Goal: Information Seeking & Learning: Learn about a topic

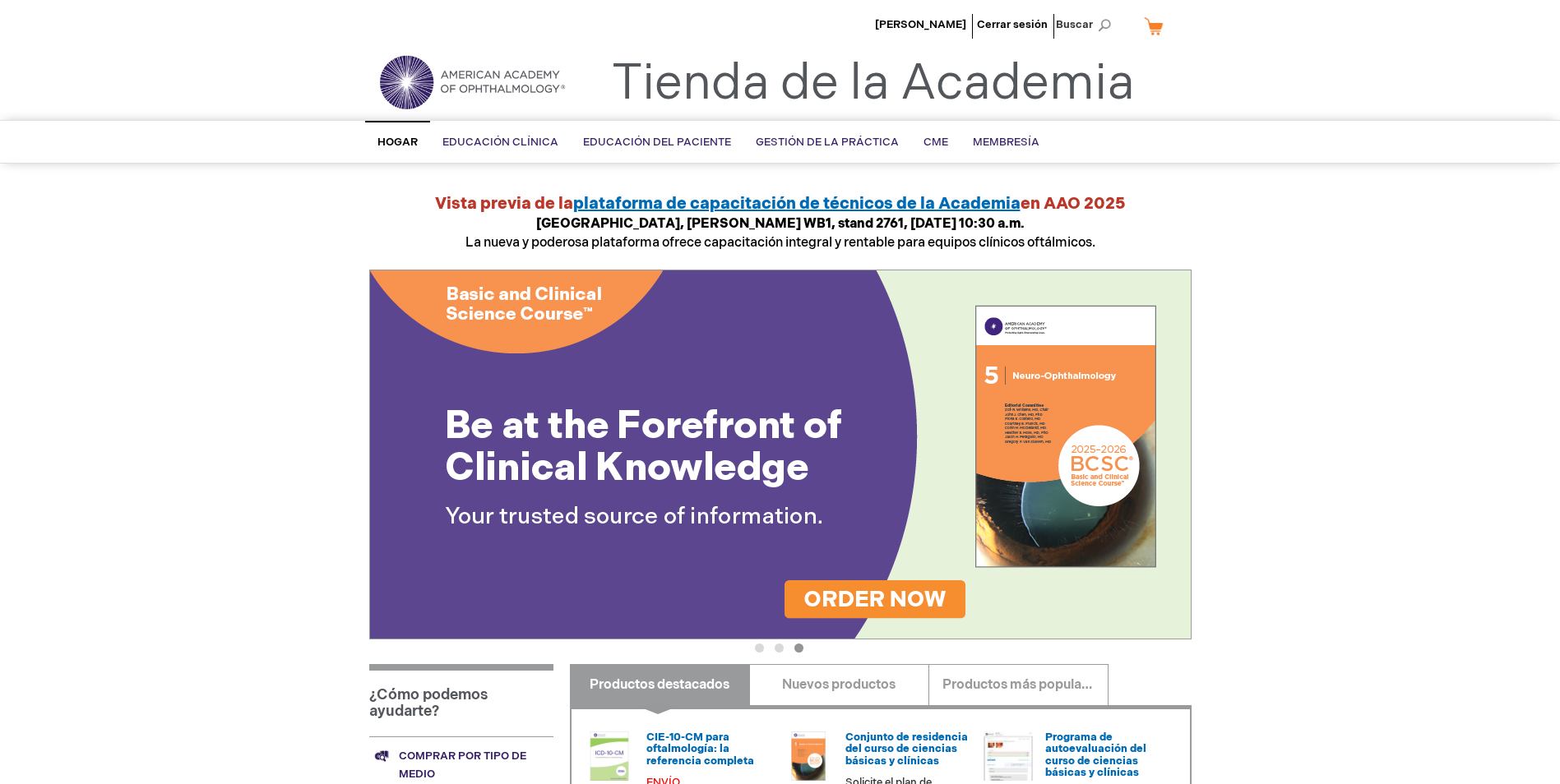
drag, startPoint x: 80, startPoint y: 91, endPoint x: 67, endPoint y: 59, distance: 34.5
click at [73, 66] on header "Merlys Pérez Cerrar sesión Buscar Mi carrito CLOSE RECENTLY ADDED ITEM(S) Close…" at bounding box center [780, 60] width 1560 height 120
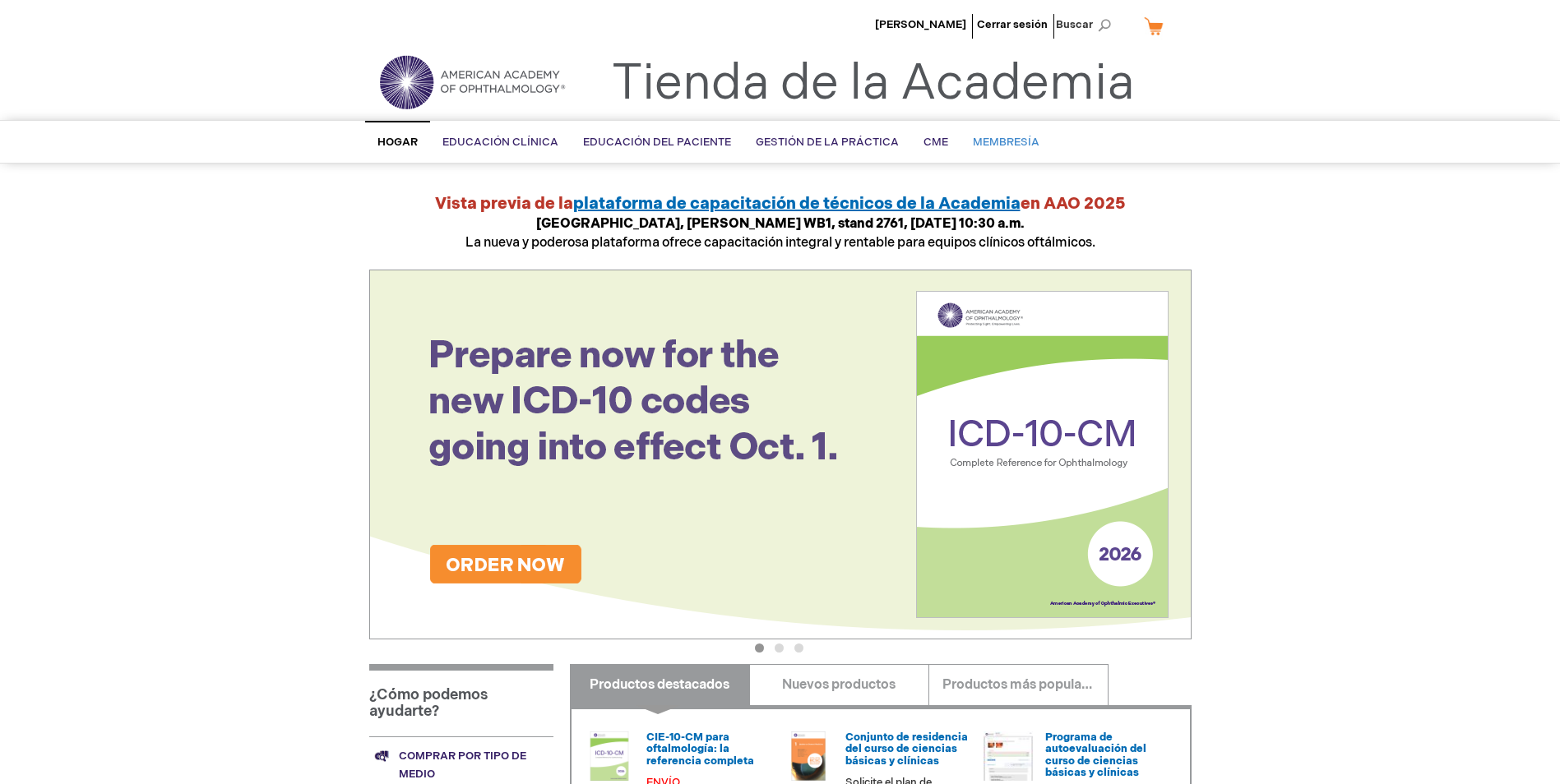
click at [993, 142] on span "Membresía" at bounding box center [1006, 142] width 67 height 13
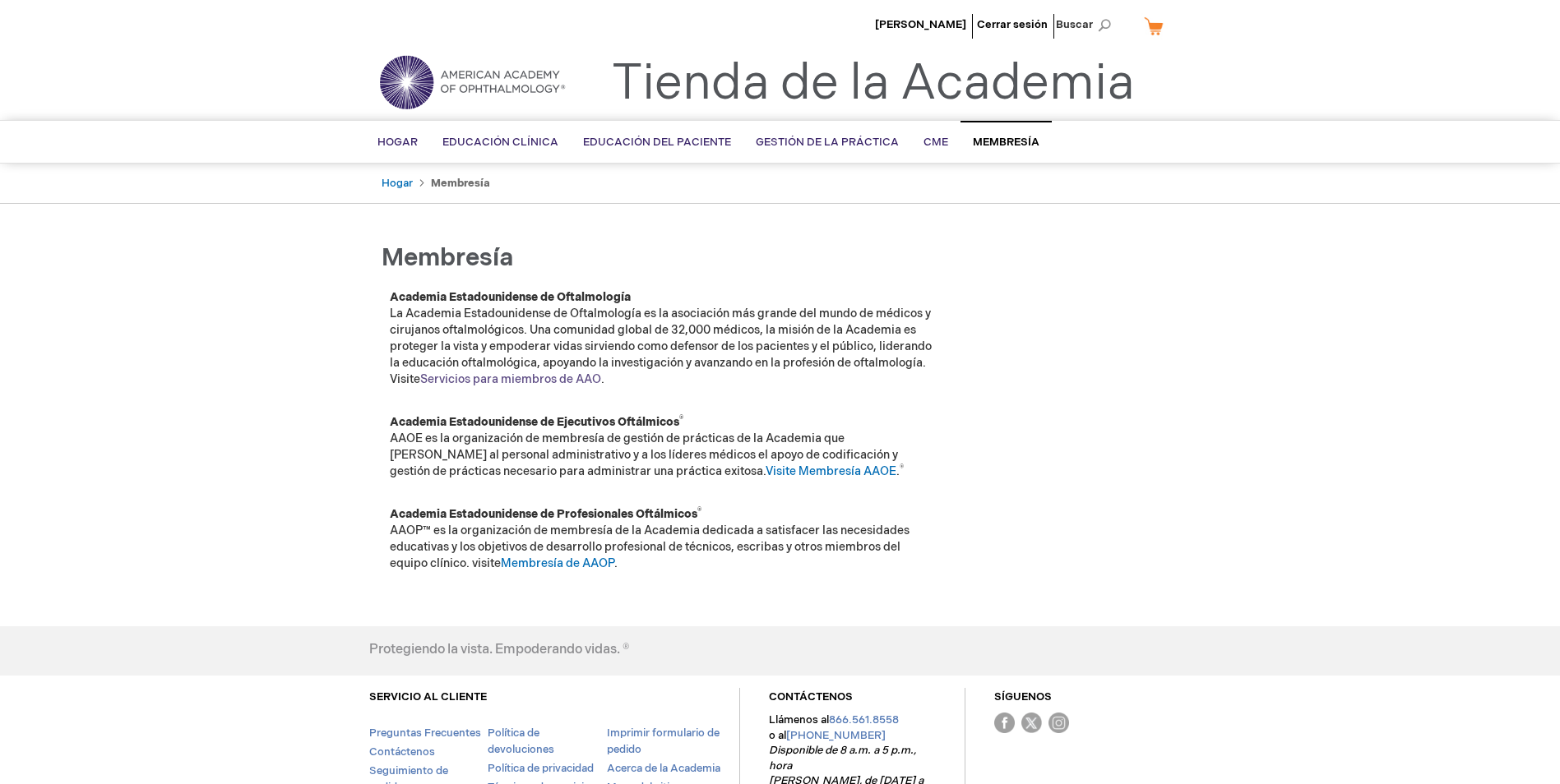
click at [575, 376] on link "Servicios para miembros de AAO" at bounding box center [510, 380] width 181 height 14
click at [569, 379] on link "Servicios para miembros de AAO" at bounding box center [510, 380] width 181 height 14
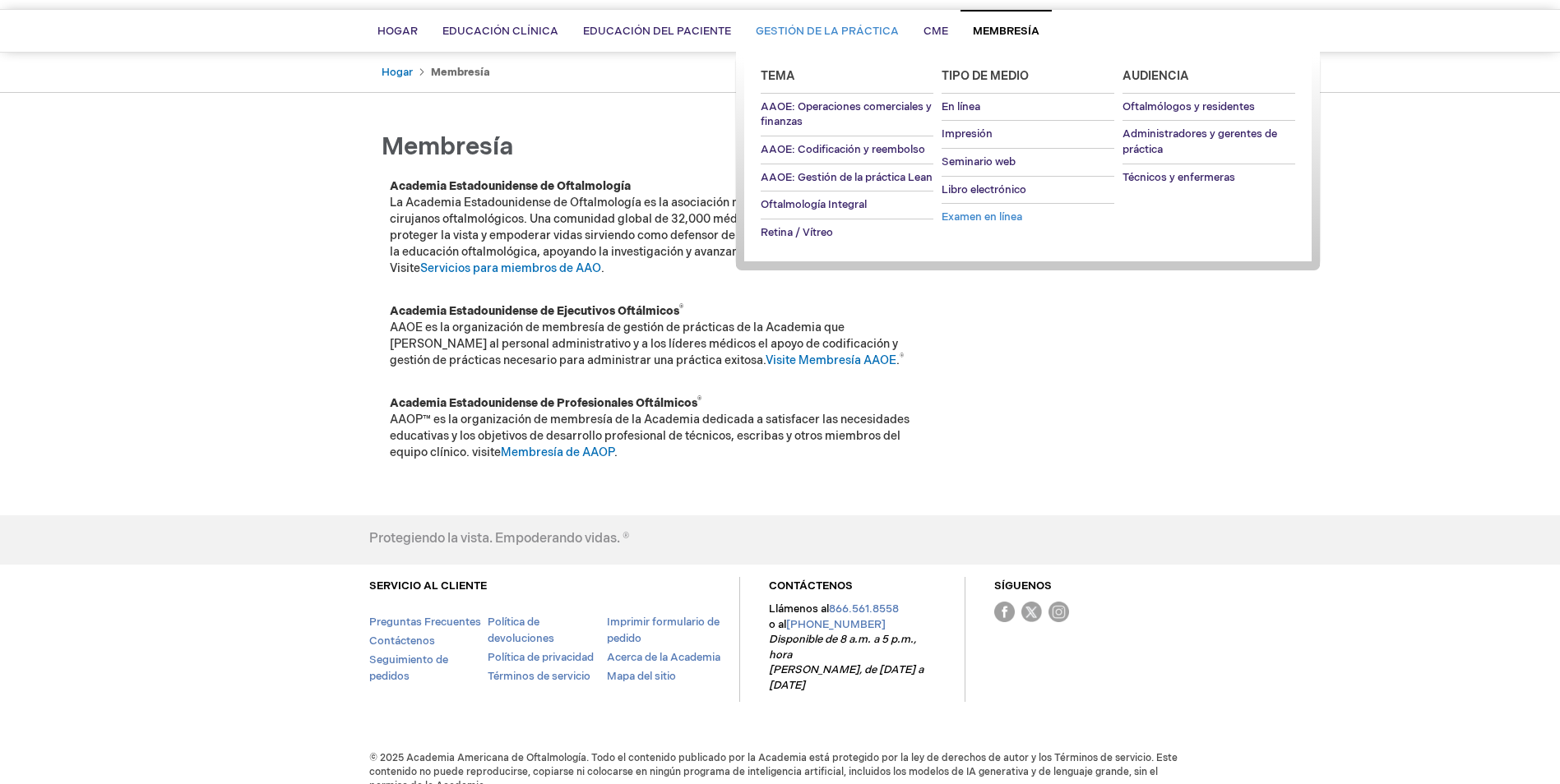
scroll to position [118, 0]
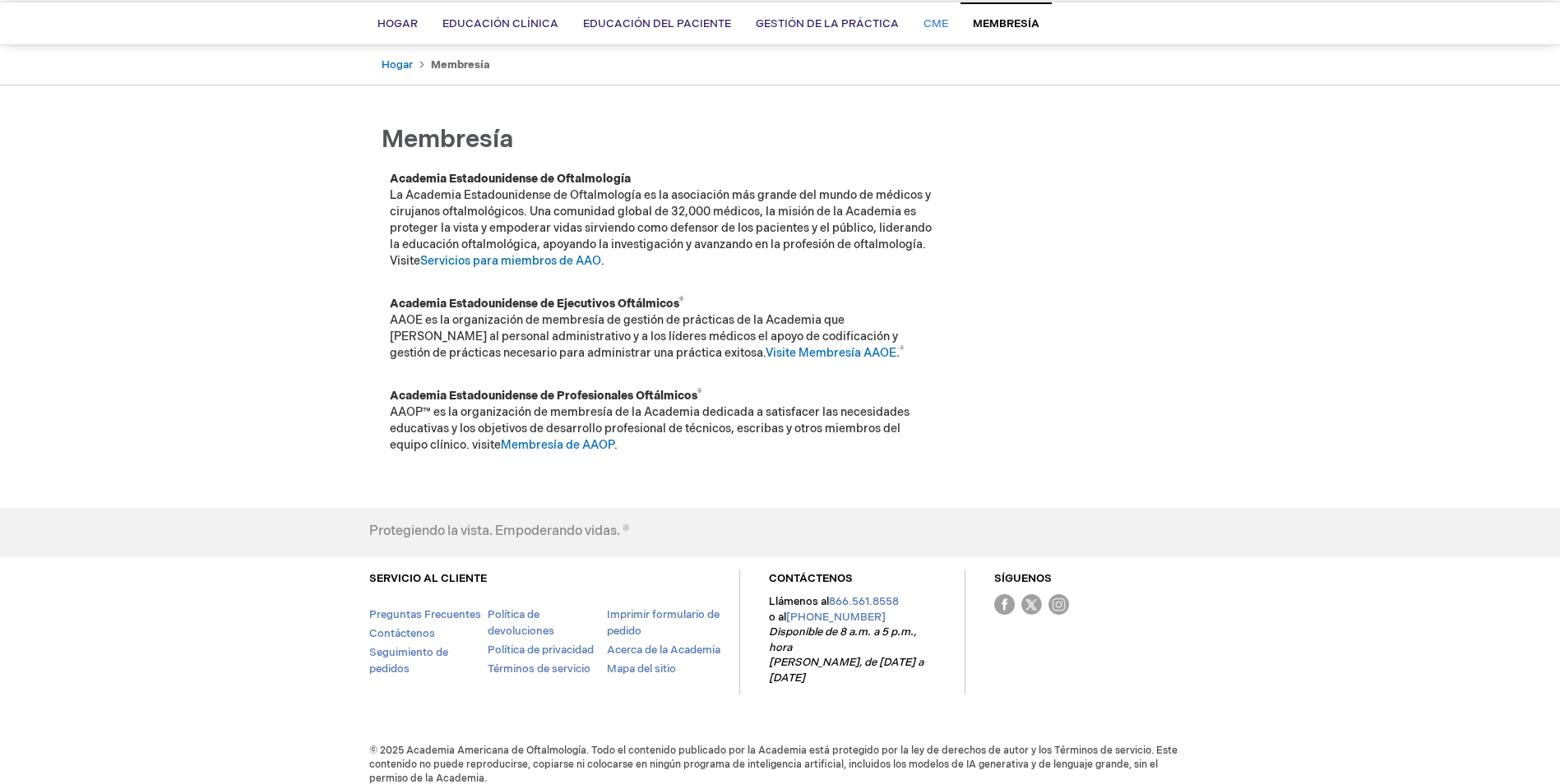
click at [935, 27] on span "CME" at bounding box center [935, 23] width 25 height 13
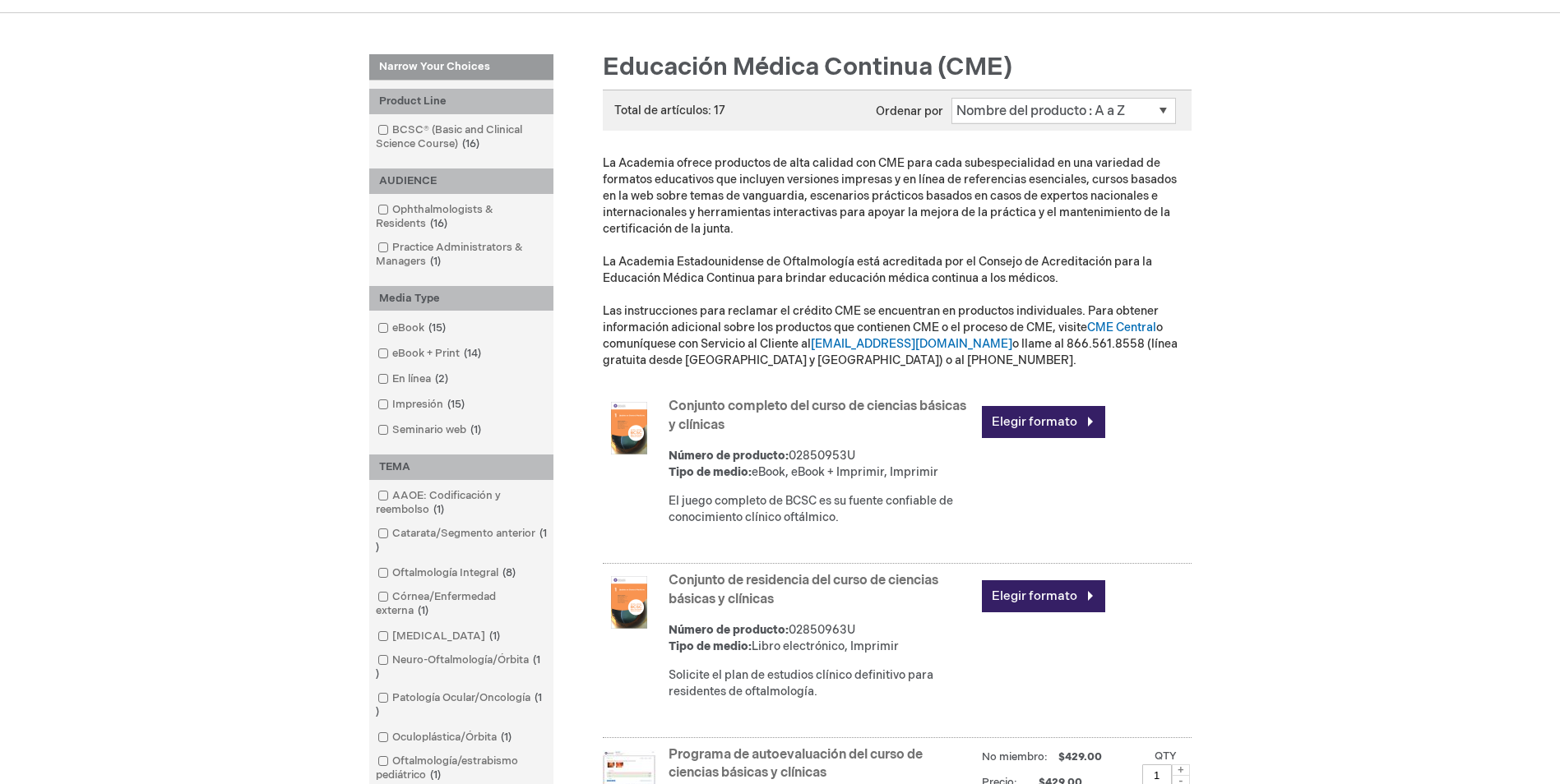
scroll to position [159, 0]
